Goal: Task Accomplishment & Management: Use online tool/utility

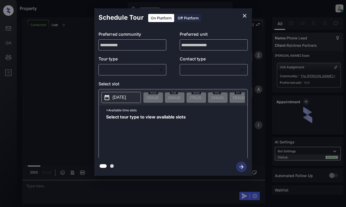
scroll to position [238, 0]
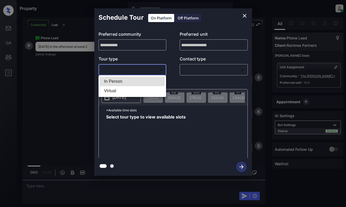
click at [135, 70] on body "Property [PERSON_NAME] Online Set yourself offline Set yourself on break Profil…" at bounding box center [173, 103] width 346 height 207
click at [135, 78] on li "In Person" at bounding box center [132, 81] width 65 height 9
type input "********"
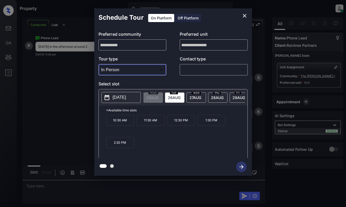
click at [243, 15] on icon "close" at bounding box center [244, 16] width 6 height 6
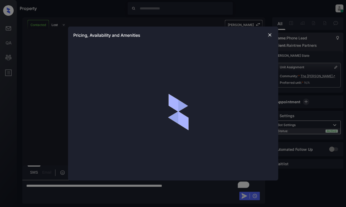
scroll to position [238, 0]
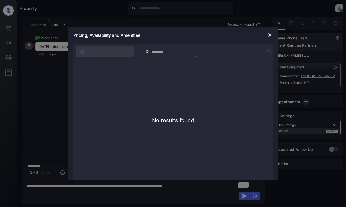
click at [269, 35] on img at bounding box center [269, 34] width 5 height 5
